Goal: Information Seeking & Learning: Learn about a topic

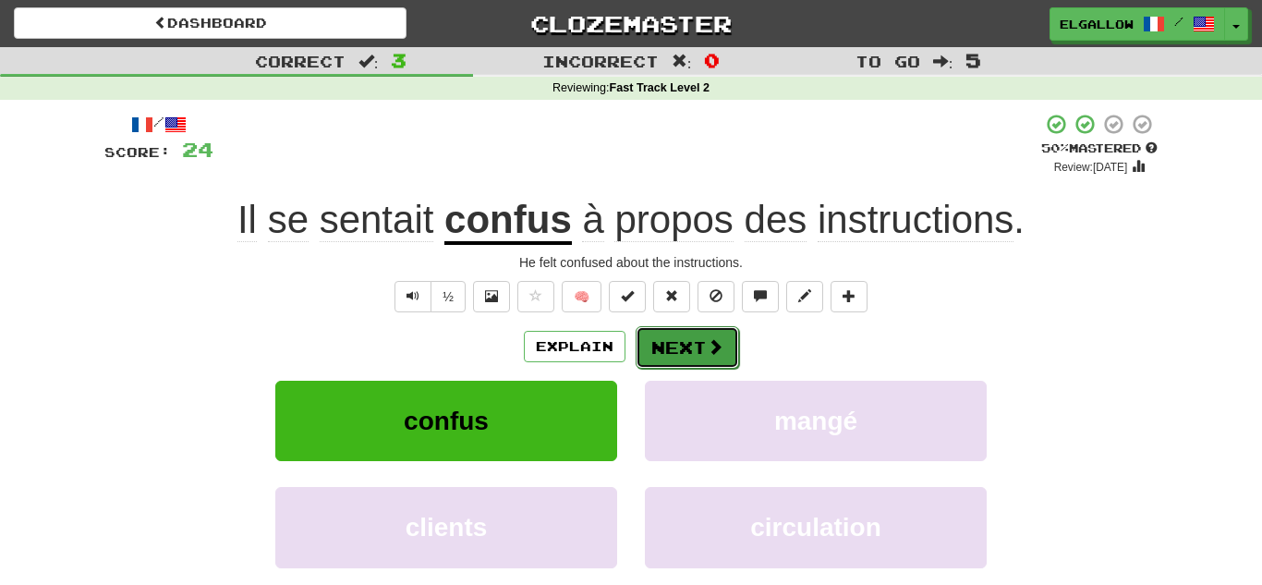
click at [718, 340] on span at bounding box center [715, 346] width 17 height 17
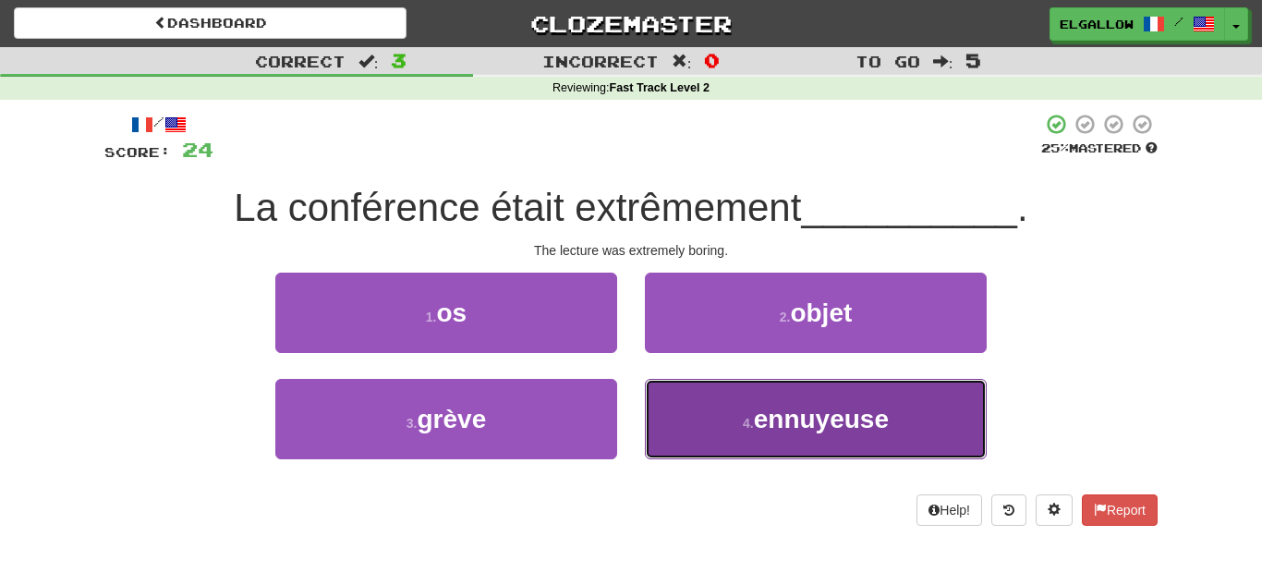
click at [766, 406] on span "ennuyeuse" at bounding box center [821, 419] width 135 height 29
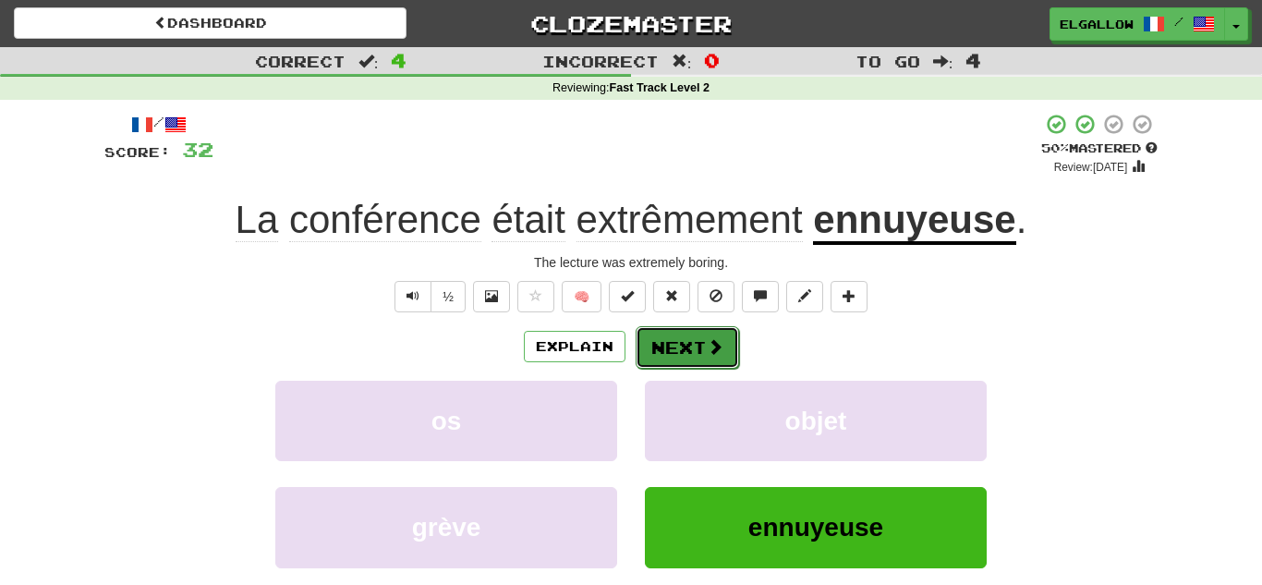
click at [694, 328] on button "Next" at bounding box center [686, 347] width 103 height 42
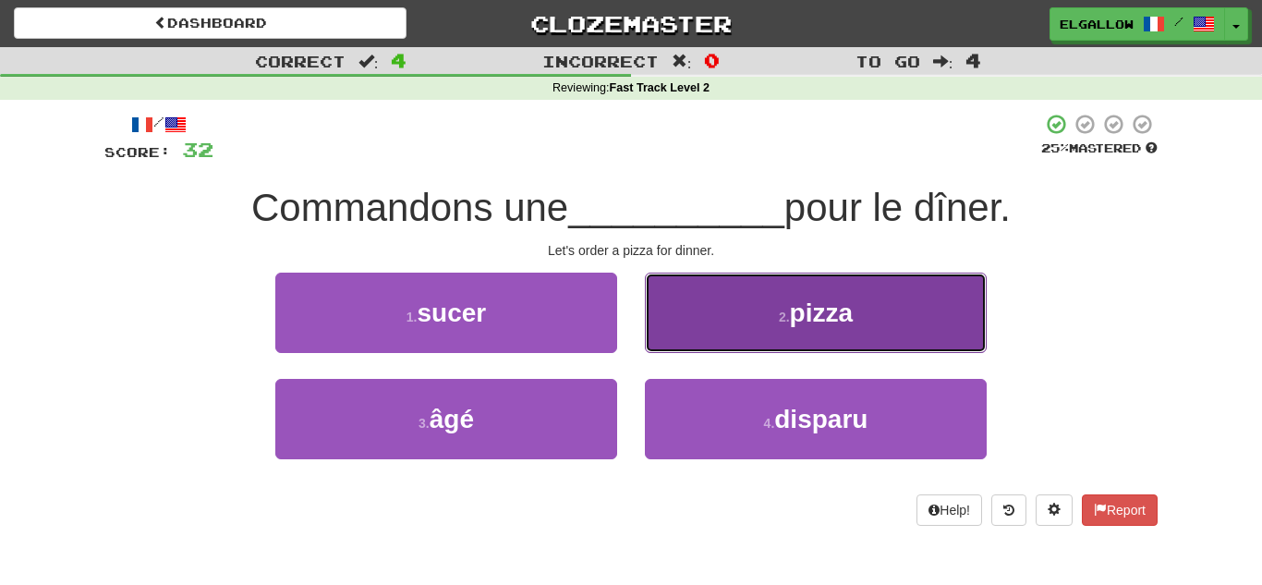
click at [806, 324] on span "pizza" at bounding box center [821, 312] width 63 height 29
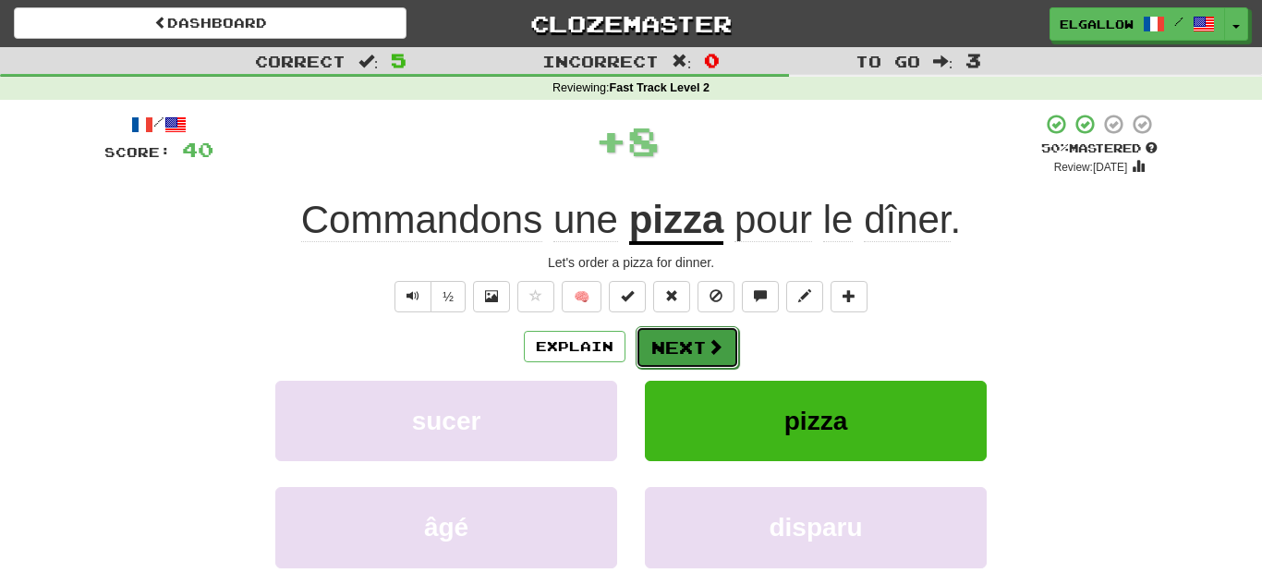
click at [683, 333] on button "Next" at bounding box center [686, 347] width 103 height 42
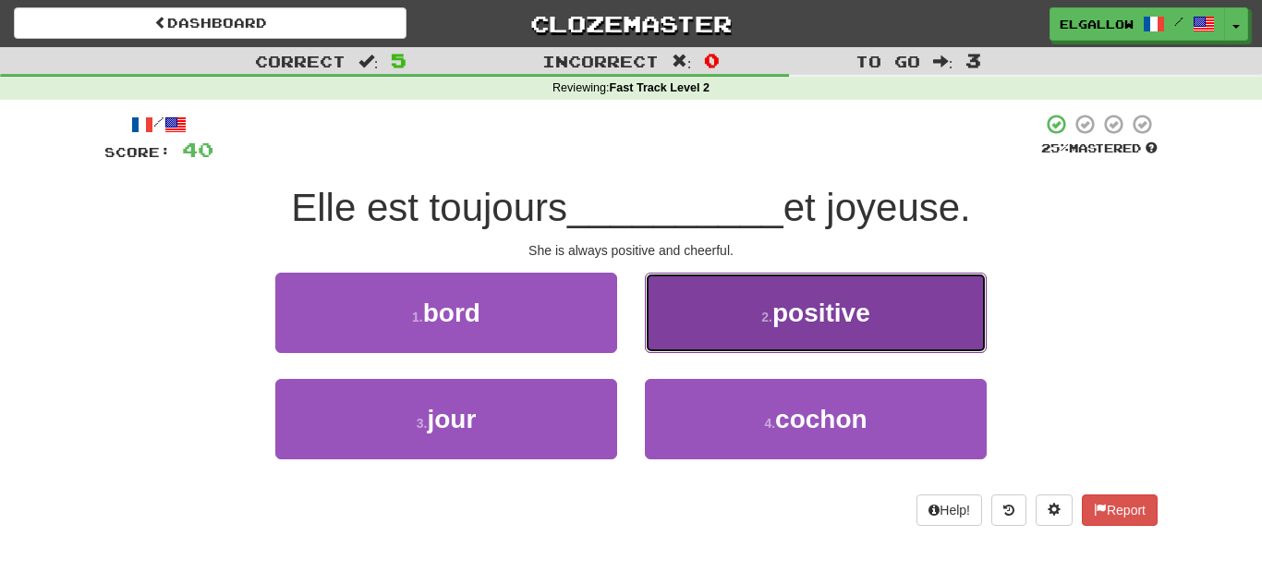
click at [826, 323] on span "positive" at bounding box center [821, 312] width 98 height 29
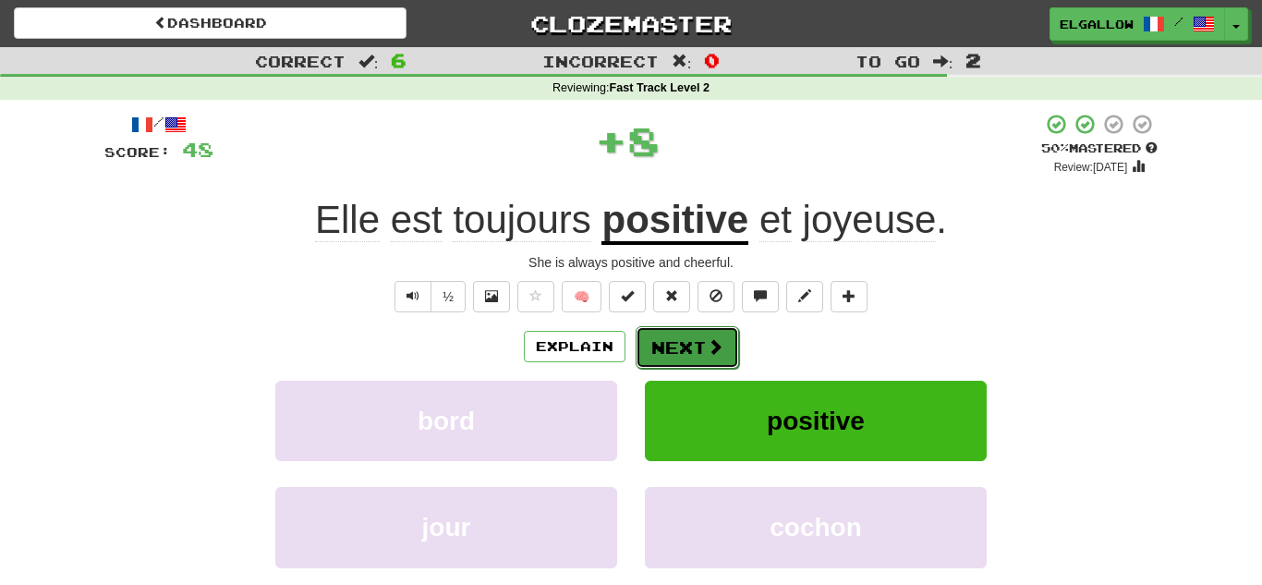
click at [691, 342] on button "Next" at bounding box center [686, 347] width 103 height 42
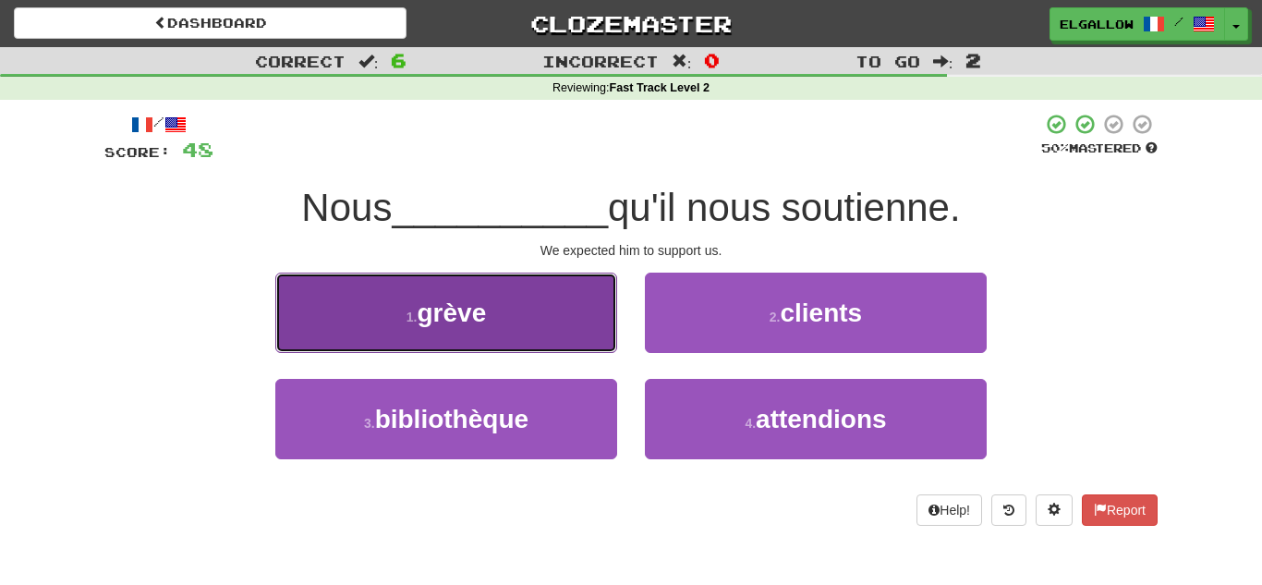
click at [373, 304] on button "1 . grève" at bounding box center [446, 312] width 342 height 80
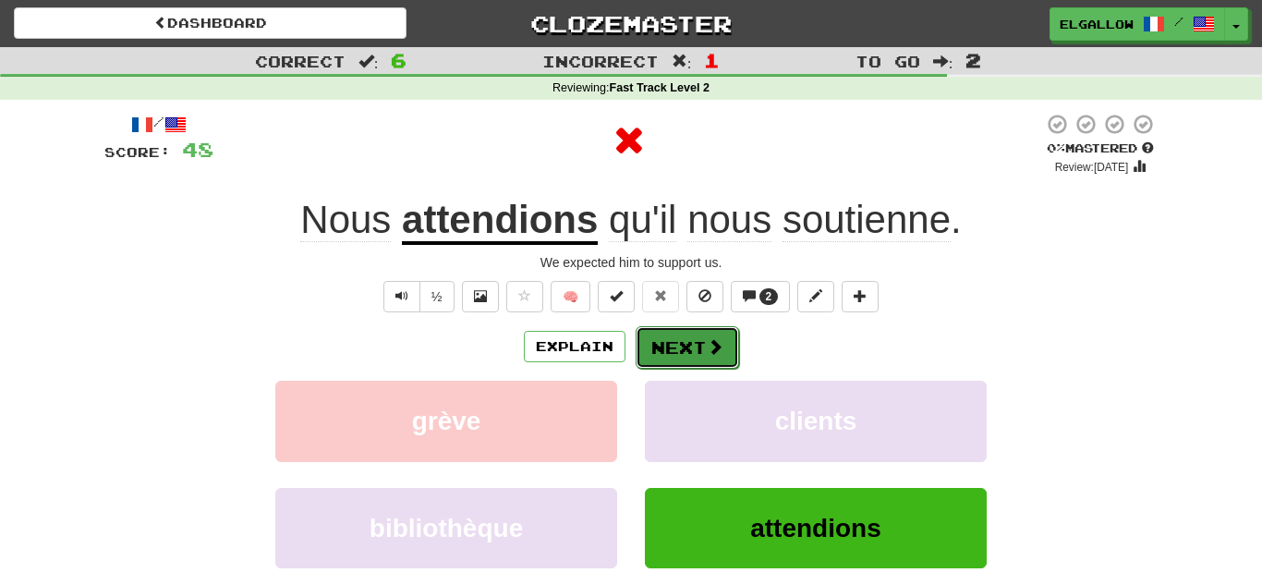
click at [678, 343] on button "Next" at bounding box center [686, 347] width 103 height 42
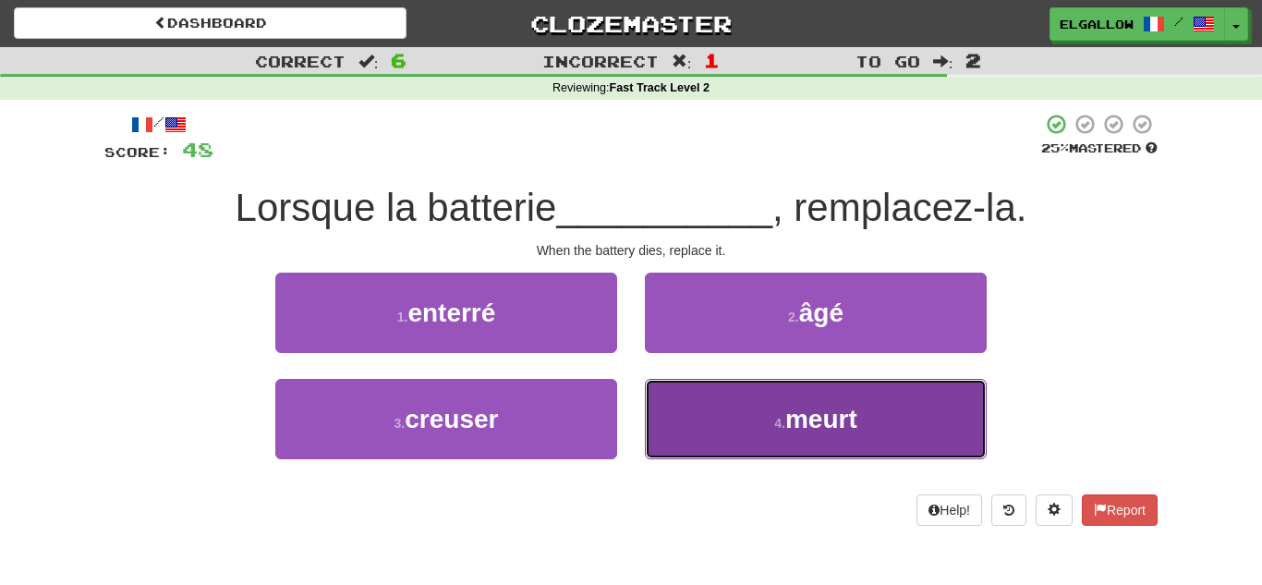
click at [752, 430] on button "4 . meurt" at bounding box center [816, 419] width 342 height 80
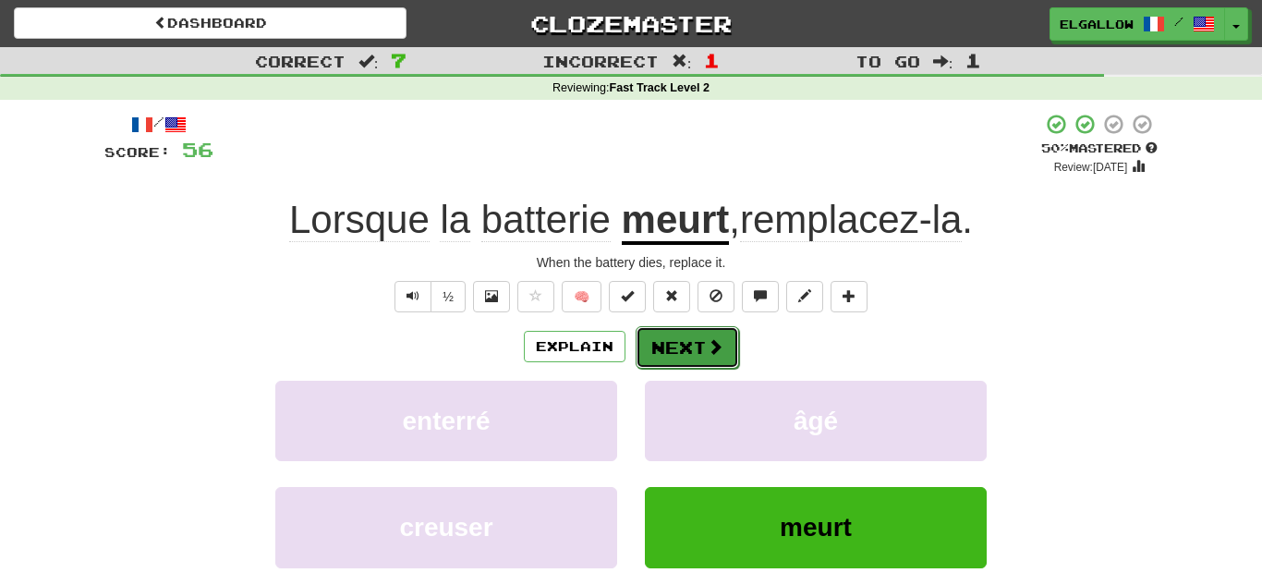
click at [682, 335] on button "Next" at bounding box center [686, 347] width 103 height 42
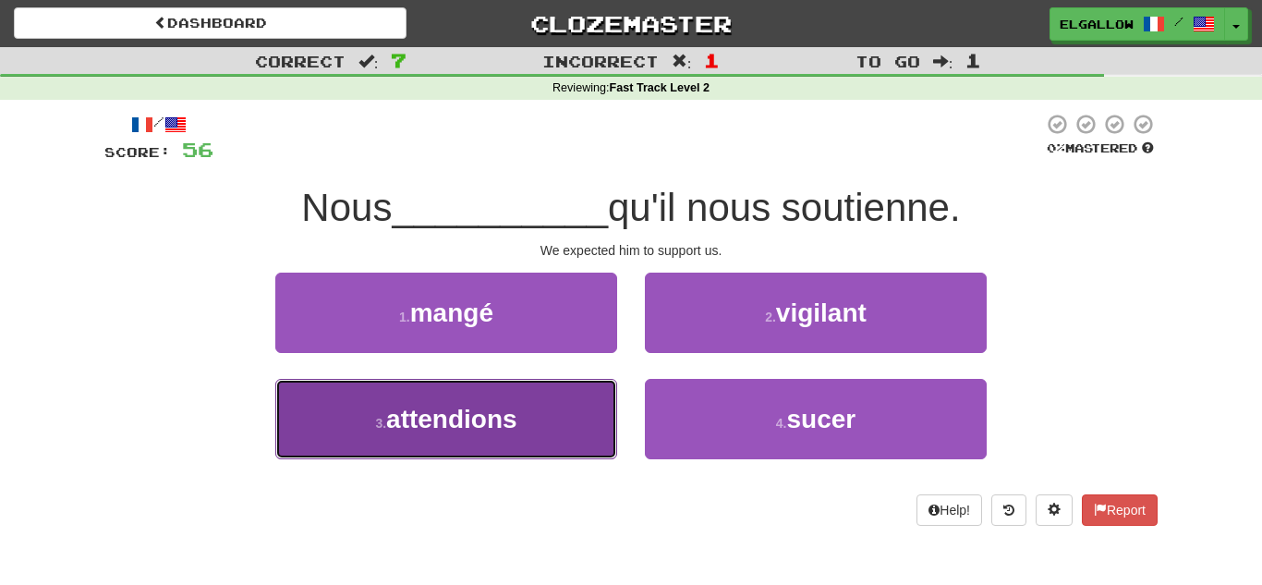
click at [358, 417] on button "3 . attendions" at bounding box center [446, 419] width 342 height 80
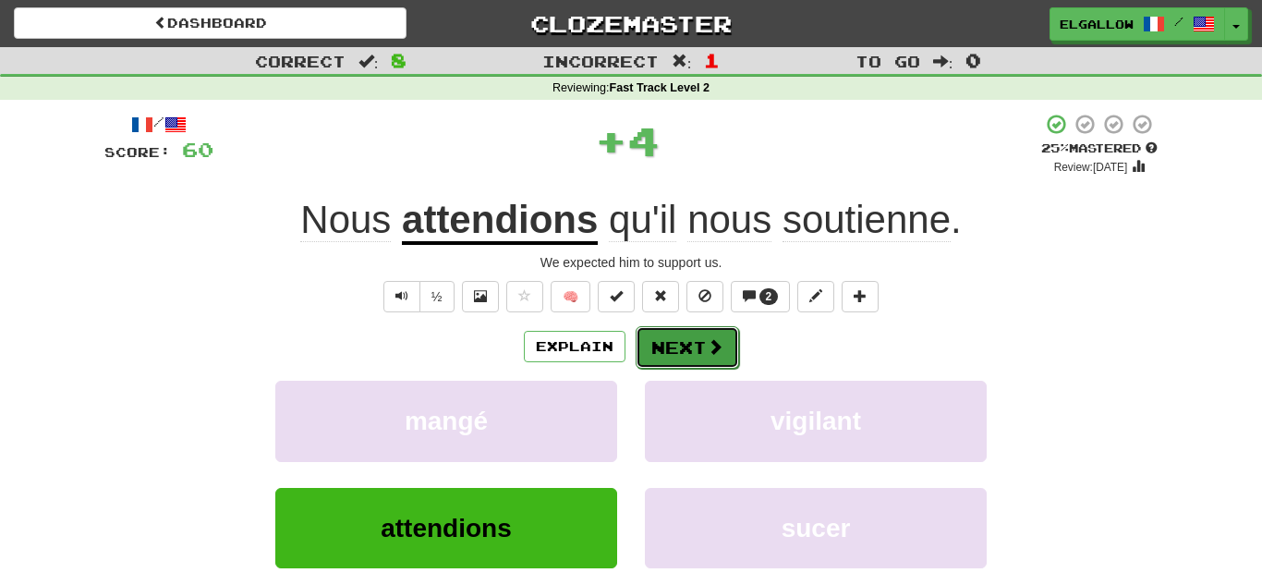
click at [685, 344] on button "Next" at bounding box center [686, 347] width 103 height 42
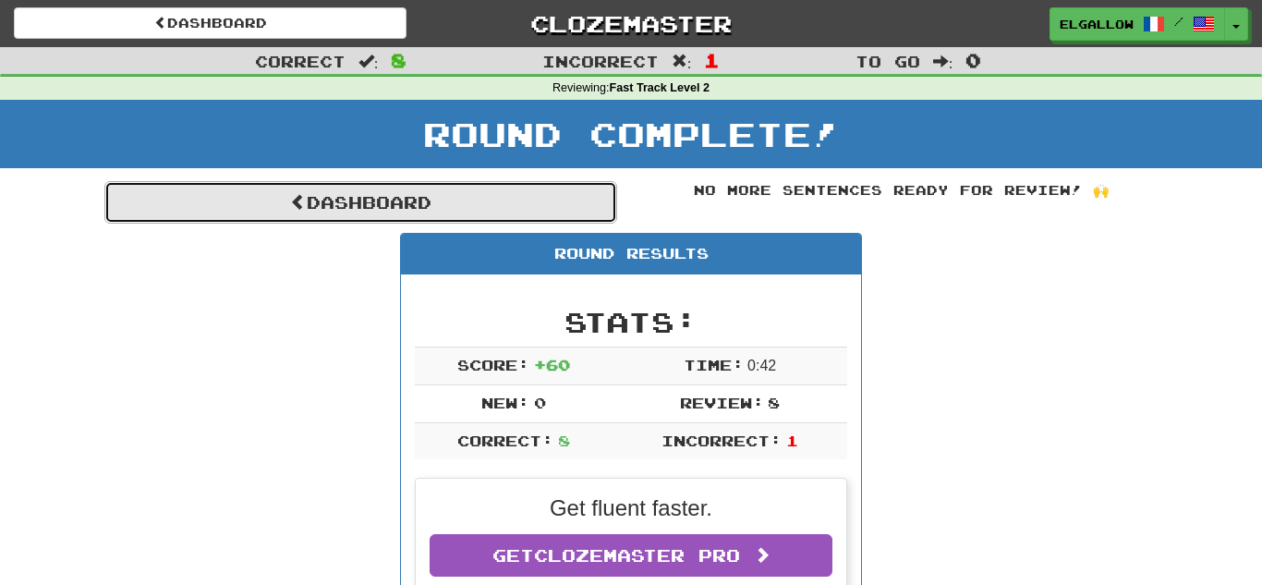
click at [391, 214] on link "Dashboard" at bounding box center [360, 202] width 513 height 42
